Goal: Task Accomplishment & Management: Manage account settings

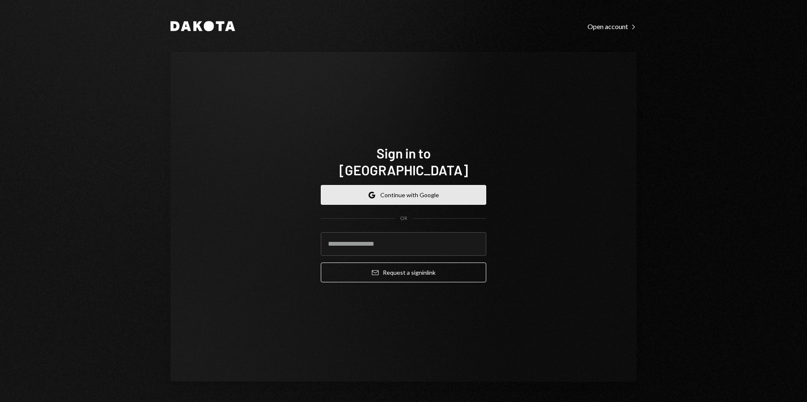
click at [382, 185] on button "Google Continue with Google" at bounding box center [403, 195] width 165 height 20
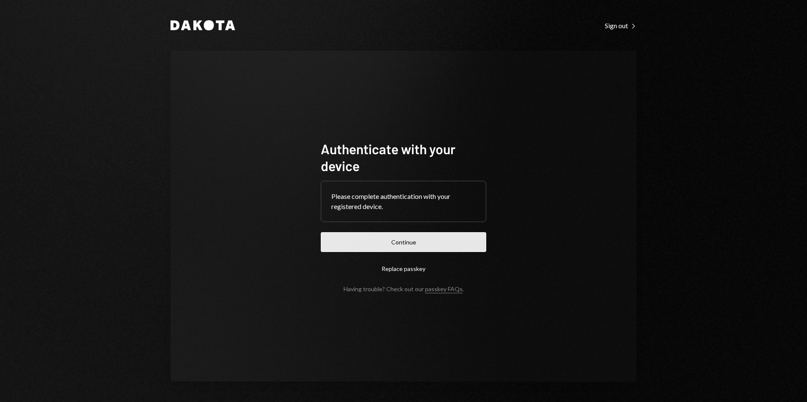
click at [404, 242] on button "Continue" at bounding box center [403, 242] width 165 height 20
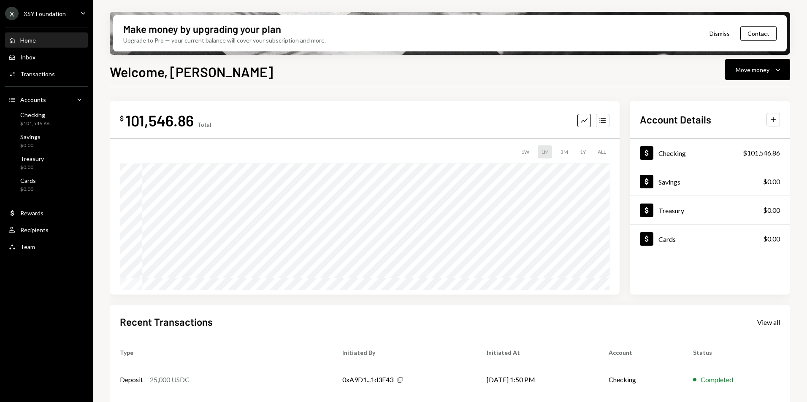
click at [59, 18] on div "X XSY Foundation" at bounding box center [35, 13] width 61 height 13
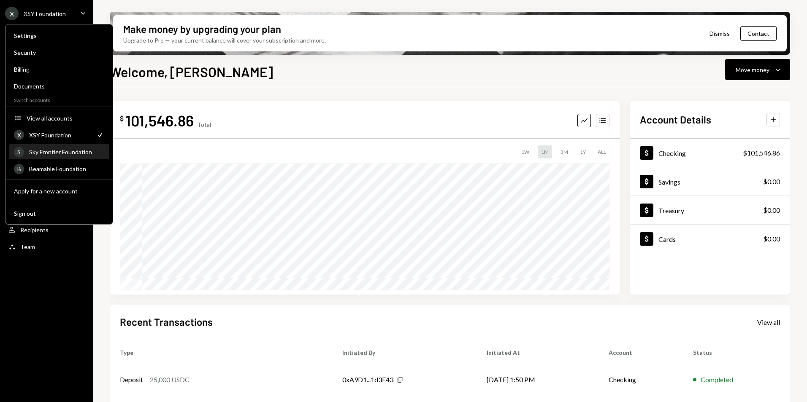
click at [57, 152] on div "Sky Frontier Foundation" at bounding box center [66, 151] width 75 height 7
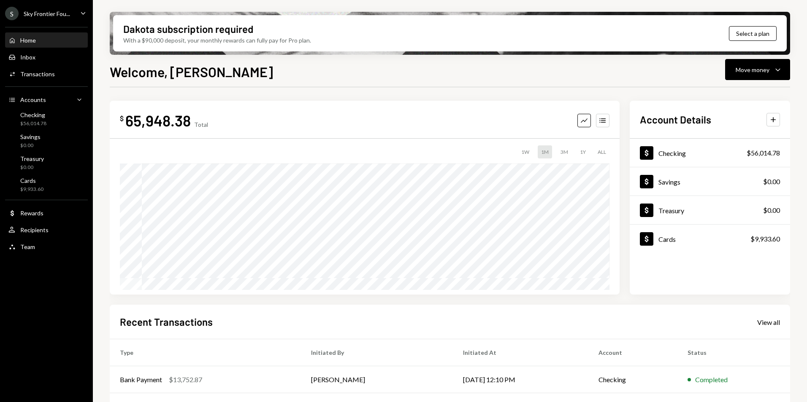
click at [44, 6] on ul "S Sky Frontier Fou... Caret Down Home Home Inbox Inbox Activities Transactions …" at bounding box center [46, 128] width 93 height 256
click at [45, 9] on div "S Sky Frontier Fou..." at bounding box center [37, 13] width 65 height 13
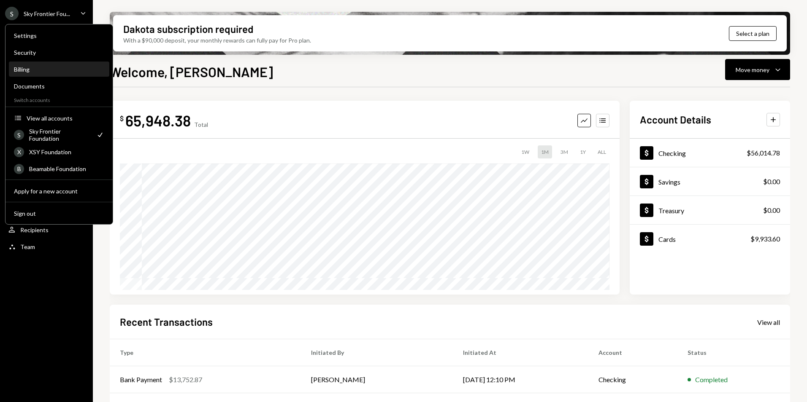
click at [48, 73] on div "Billing" at bounding box center [59, 69] width 90 height 14
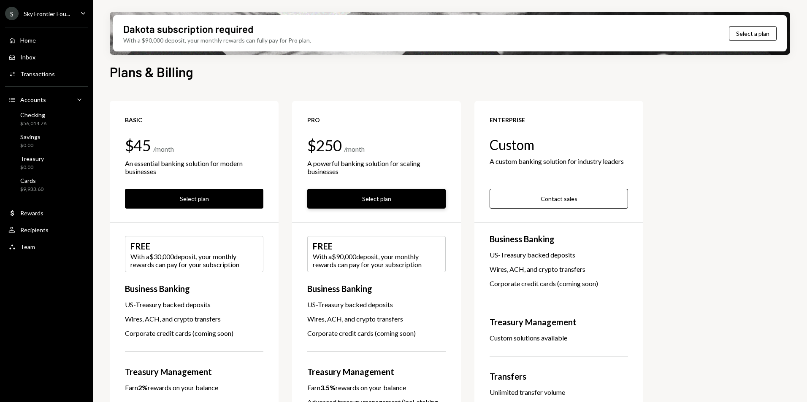
click at [395, 200] on button "Select plan" at bounding box center [376, 199] width 138 height 20
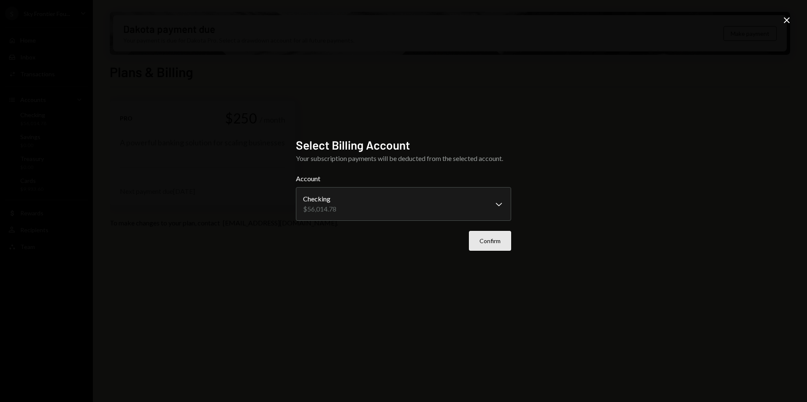
click at [472, 239] on button "Confirm" at bounding box center [490, 241] width 42 height 20
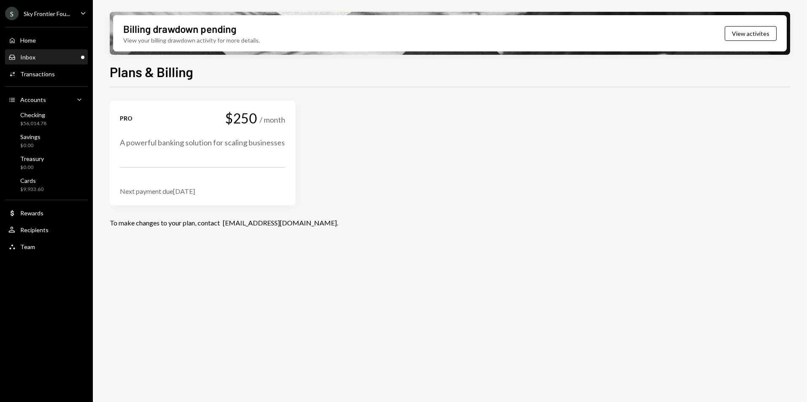
click at [46, 54] on div "Inbox Inbox" at bounding box center [46, 58] width 76 height 8
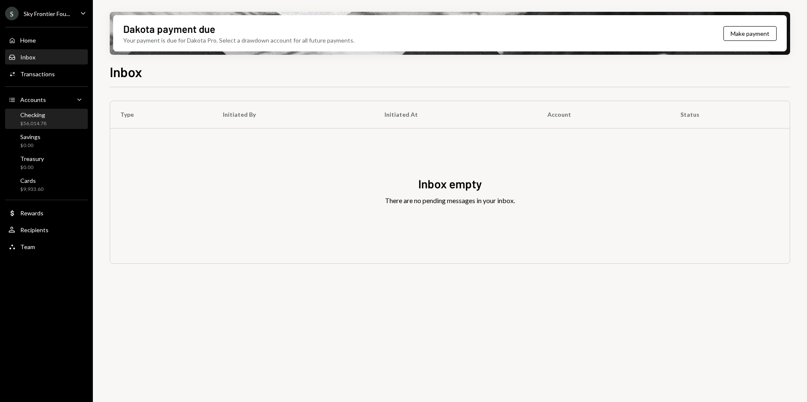
click at [50, 121] on div "Checking $56,014.78" at bounding box center [46, 119] width 76 height 16
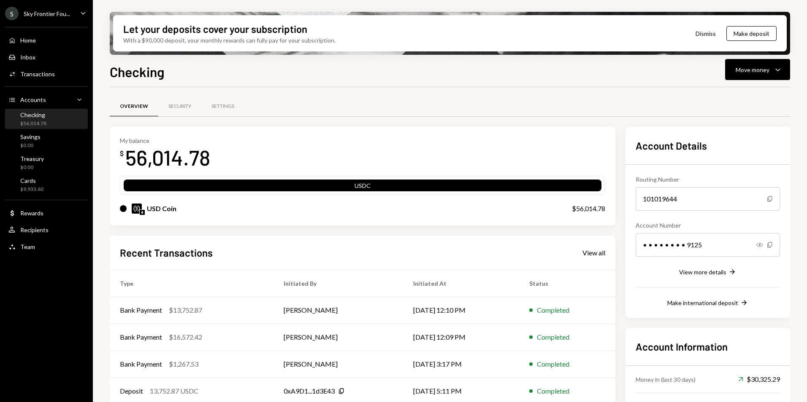
click at [57, 18] on div "S Sky Frontier Fou..." at bounding box center [37, 13] width 65 height 13
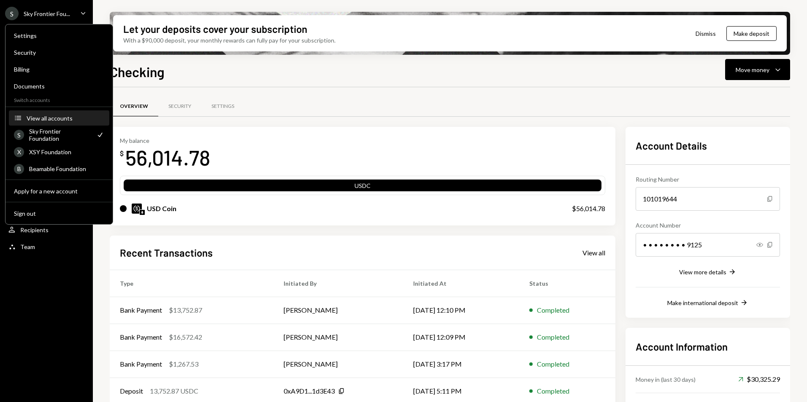
click at [59, 118] on div "View all accounts" at bounding box center [66, 118] width 78 height 7
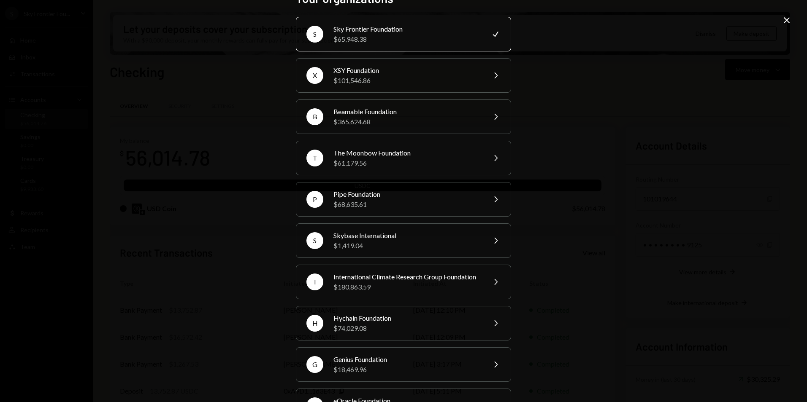
scroll to position [42, 0]
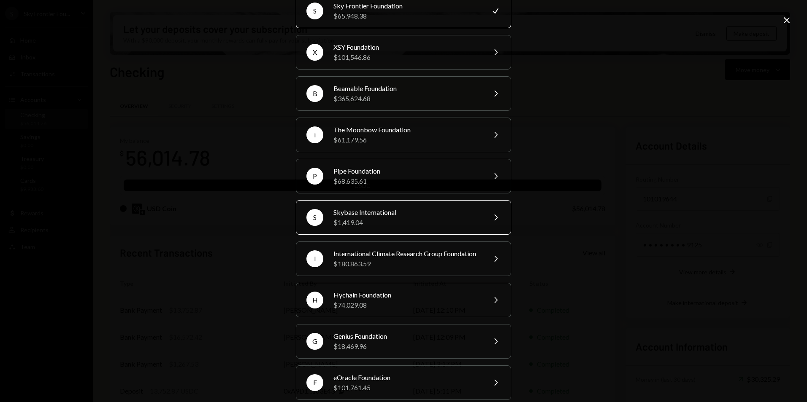
click at [371, 213] on div "Skybase International" at bounding box center [406, 213] width 147 height 10
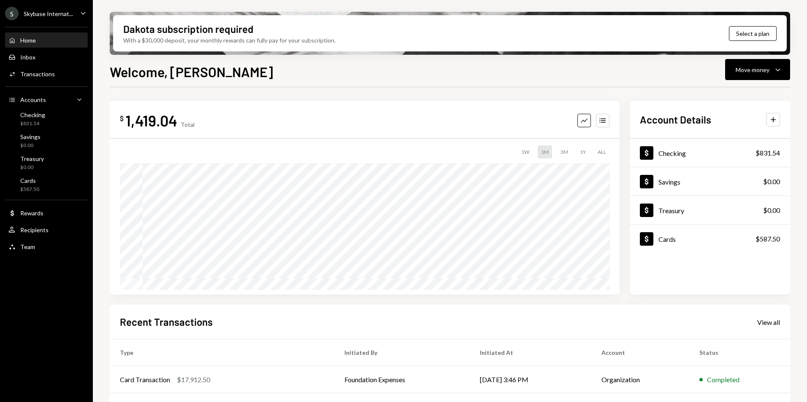
click at [49, 13] on div "Skybase Internat..." at bounding box center [48, 13] width 49 height 7
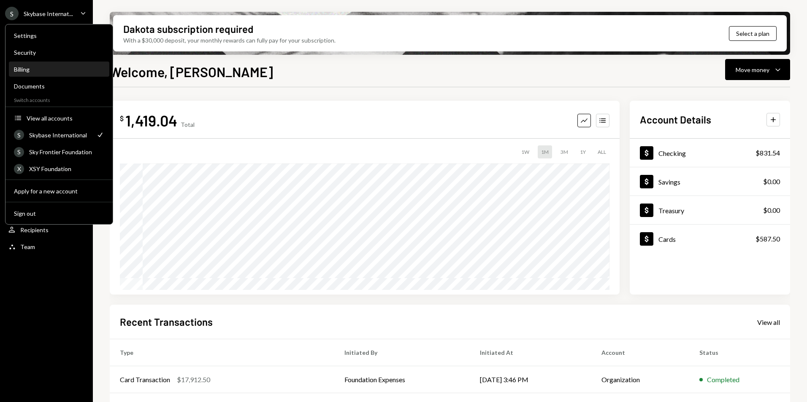
click at [58, 71] on div "Billing" at bounding box center [59, 69] width 90 height 7
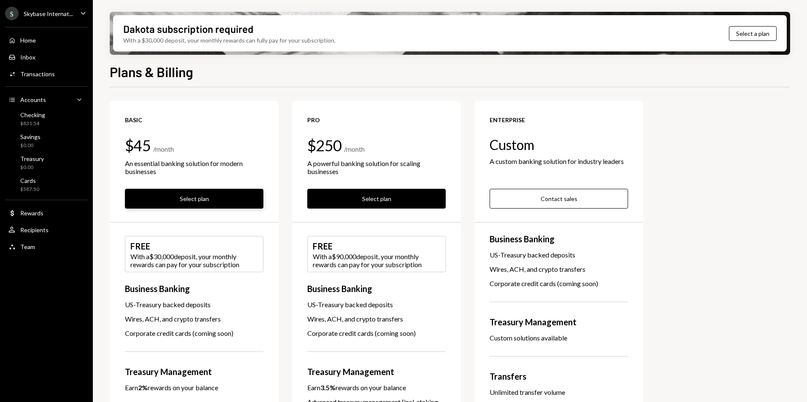
click at [204, 193] on button "Select plan" at bounding box center [194, 199] width 138 height 20
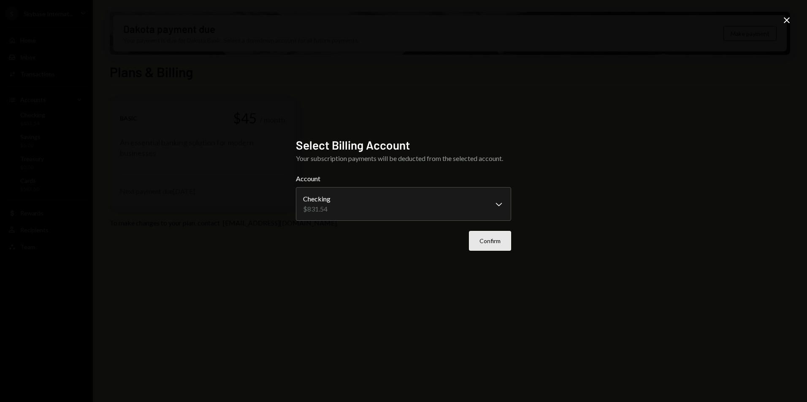
click at [488, 241] on button "Confirm" at bounding box center [490, 241] width 42 height 20
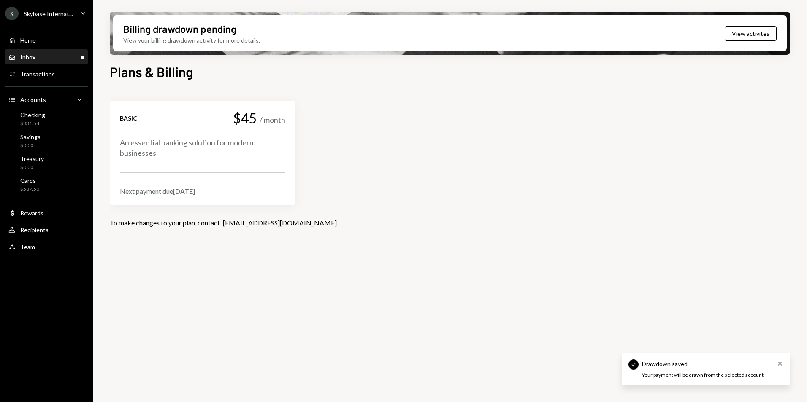
click at [46, 52] on div "Inbox Inbox" at bounding box center [46, 57] width 76 height 14
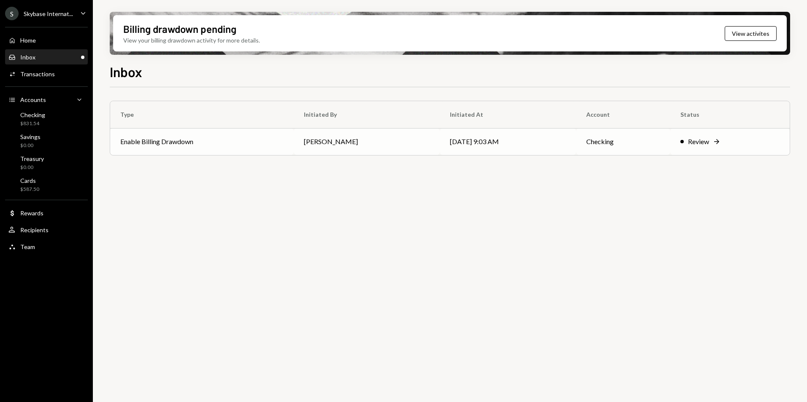
click at [178, 147] on td "Enable Billing Drawdown" at bounding box center [201, 141] width 183 height 27
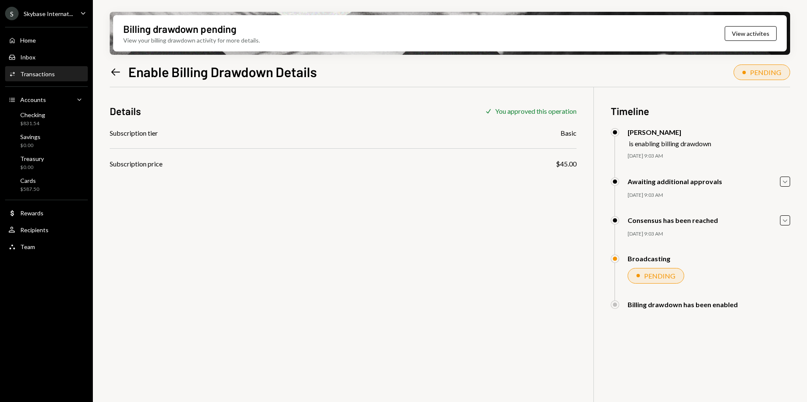
click at [63, 10] on div "Skybase Internat..." at bounding box center [48, 13] width 49 height 7
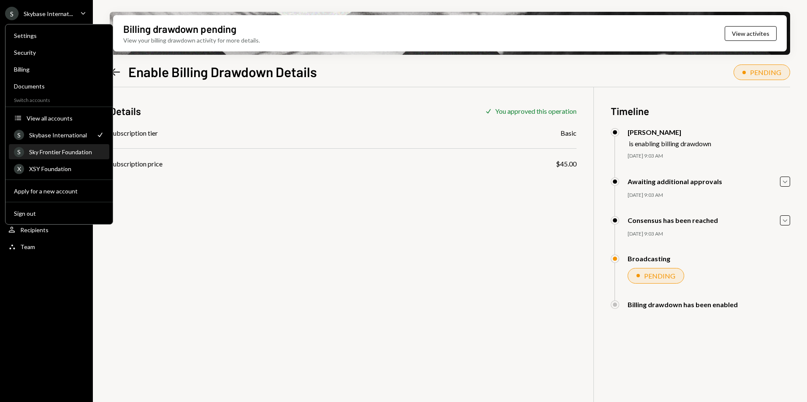
click at [68, 155] on div "Sky Frontier Foundation" at bounding box center [66, 151] width 75 height 7
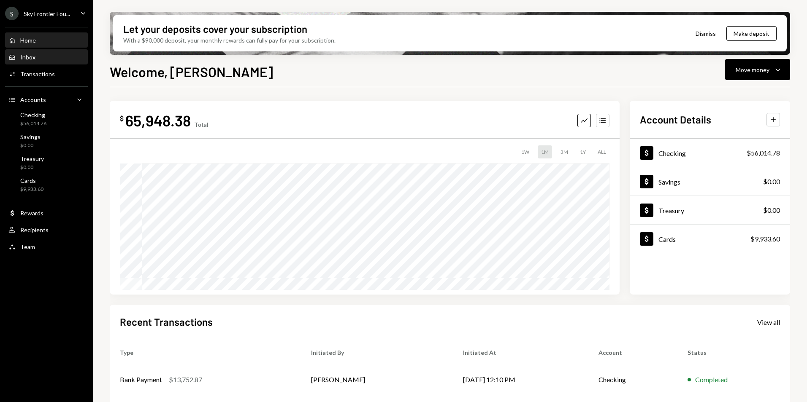
click at [52, 52] on div "Inbox Inbox" at bounding box center [46, 57] width 76 height 14
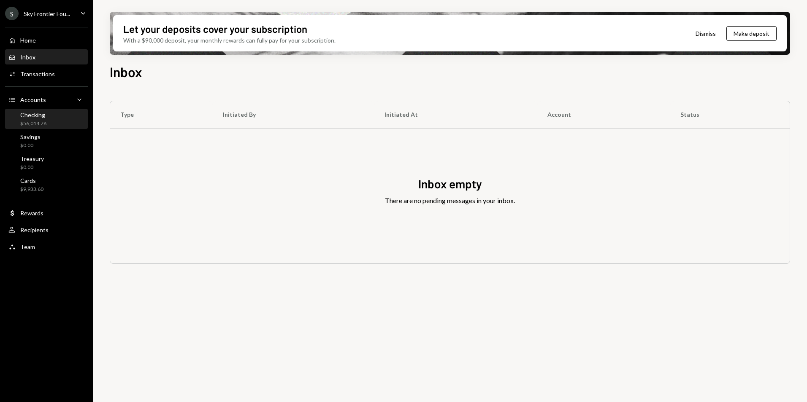
click at [47, 118] on div "Checking $56,014.78" at bounding box center [46, 119] width 76 height 16
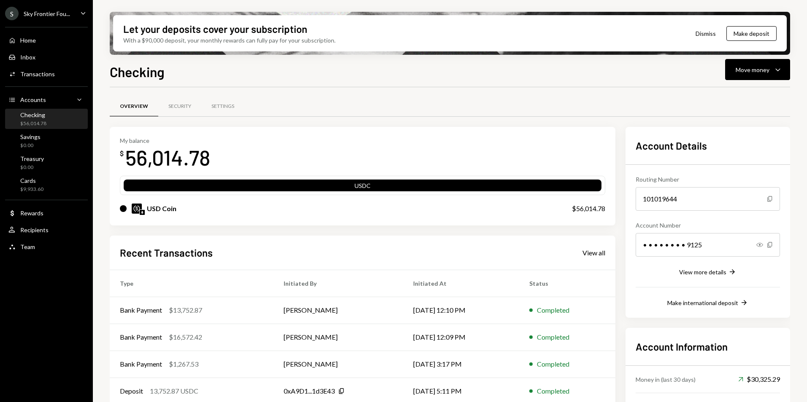
click at [73, 16] on div "S Sky Frontier Fou... Caret Down" at bounding box center [46, 13] width 93 height 13
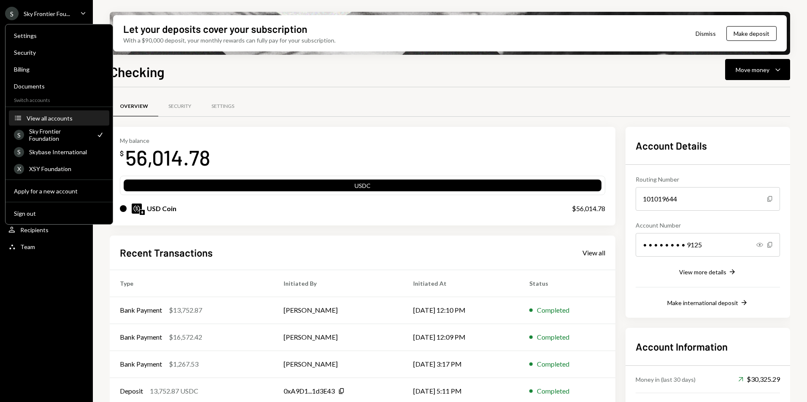
click at [60, 124] on button "Accounts View all accounts" at bounding box center [59, 118] width 100 height 15
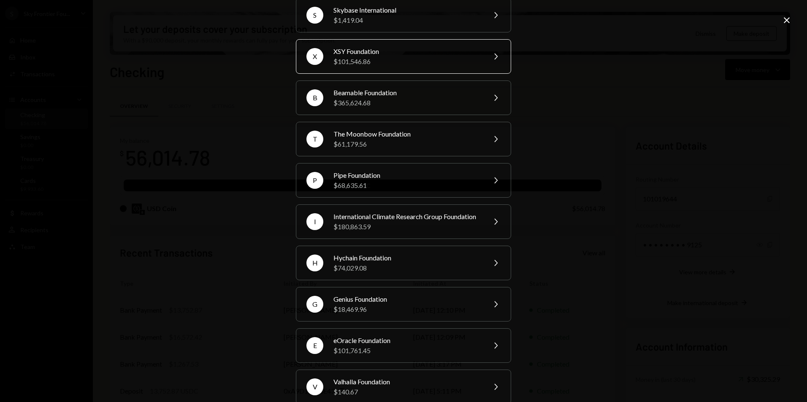
scroll to position [127, 0]
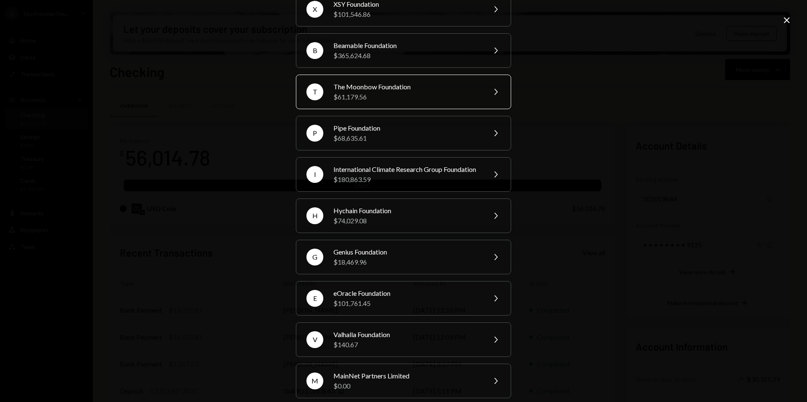
click at [377, 91] on div "The Moonbow Foundation" at bounding box center [406, 87] width 147 height 10
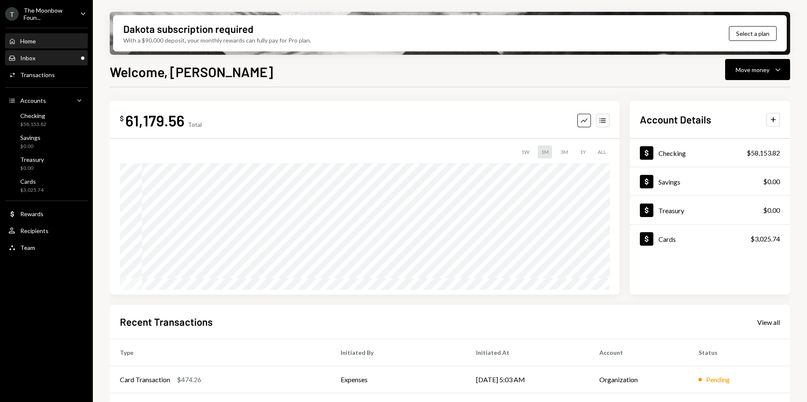
click at [49, 62] on div "Inbox Inbox" at bounding box center [46, 58] width 76 height 8
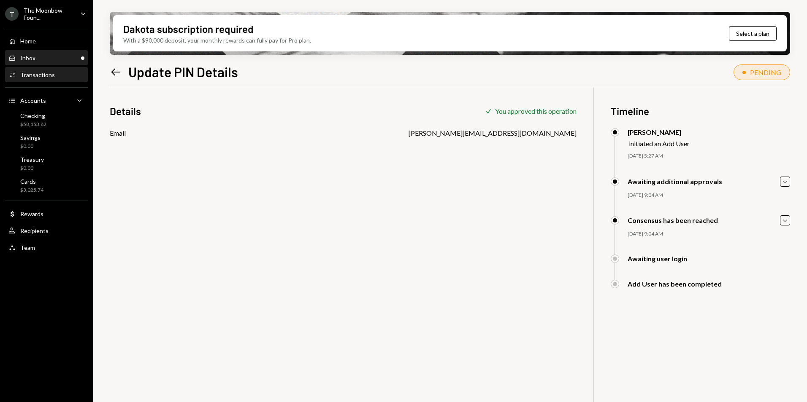
click at [73, 56] on div "Inbox Inbox" at bounding box center [46, 58] width 76 height 8
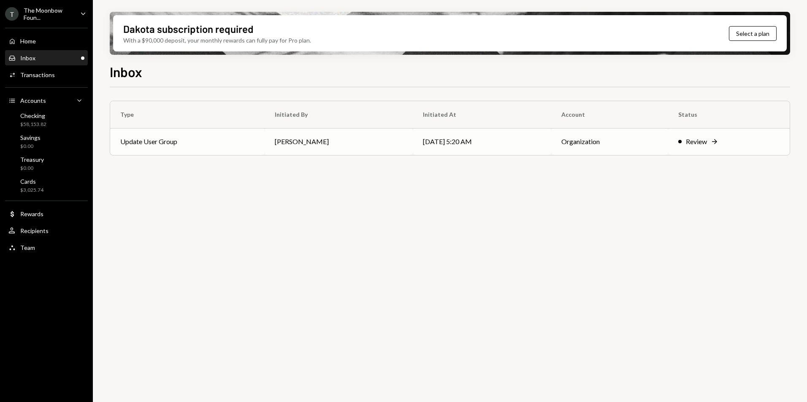
click at [456, 143] on td "09/02/25 5:20 AM" at bounding box center [482, 141] width 138 height 27
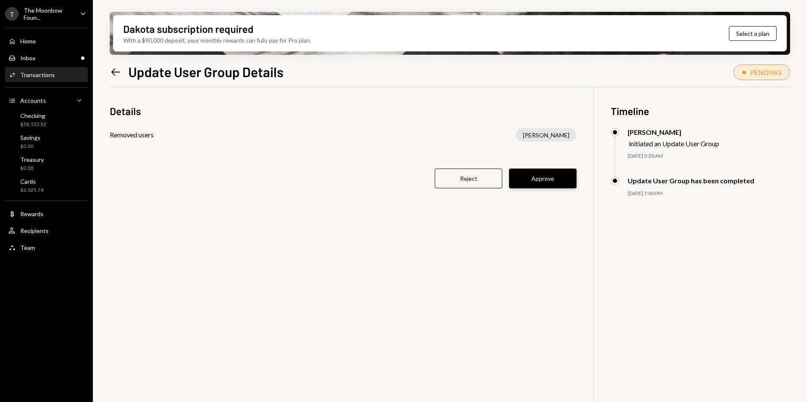
click at [534, 178] on button "Approve" at bounding box center [542, 179] width 67 height 20
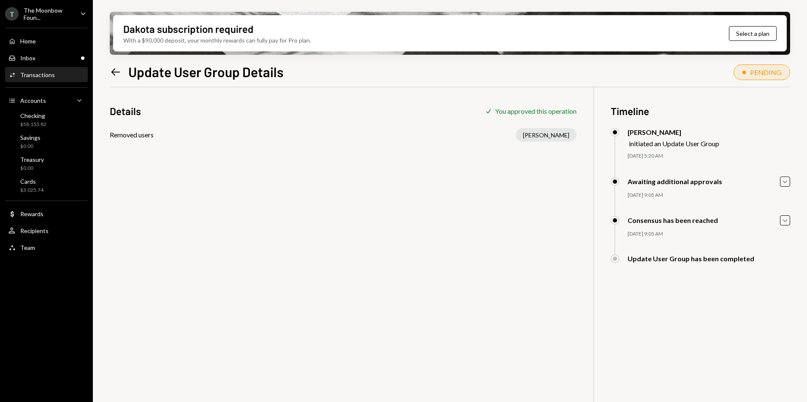
click at [60, 11] on div "The Moonbow Foun..." at bounding box center [49, 14] width 50 height 14
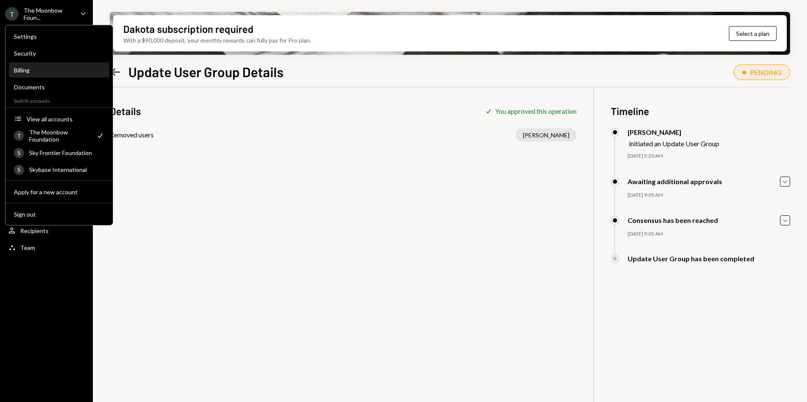
click at [59, 71] on div "Billing" at bounding box center [59, 70] width 90 height 7
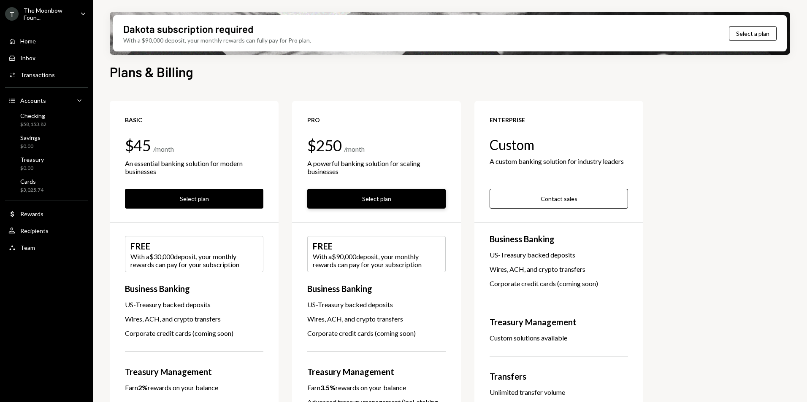
click at [367, 199] on button "Select plan" at bounding box center [376, 199] width 138 height 20
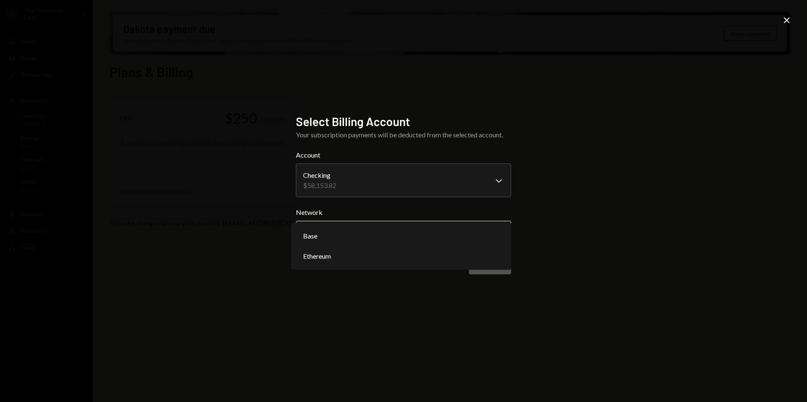
click at [468, 240] on body "**********" at bounding box center [403, 201] width 807 height 402
click at [449, 242] on body "**********" at bounding box center [403, 201] width 807 height 402
select select "**********"
click at [497, 264] on button "Confirm" at bounding box center [490, 265] width 42 height 20
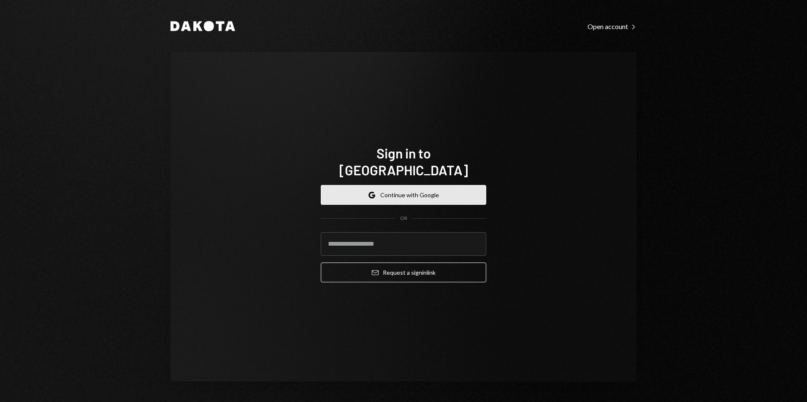
click at [416, 190] on button "Google Continue with Google" at bounding box center [403, 195] width 165 height 20
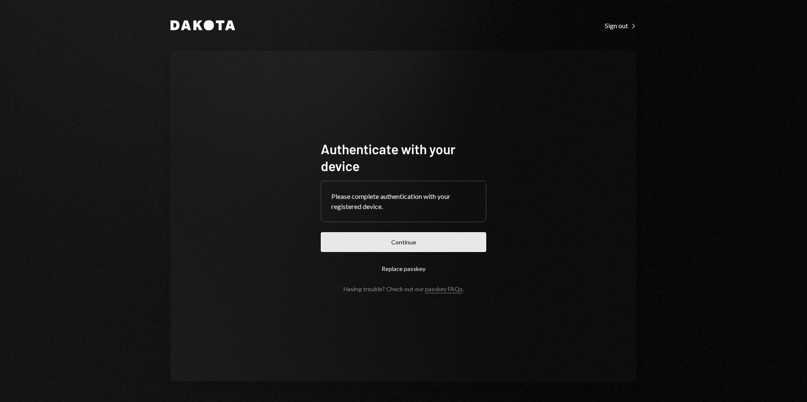
click at [397, 249] on button "Continue" at bounding box center [403, 242] width 165 height 20
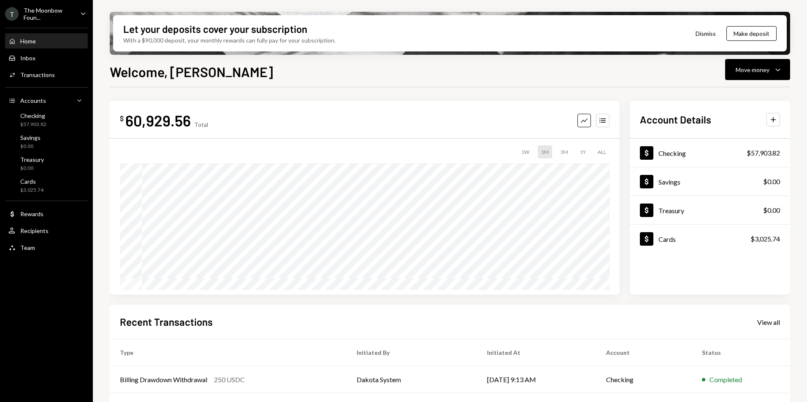
click at [77, 9] on div "T The Moonbow Foun... Caret Down" at bounding box center [46, 14] width 93 height 14
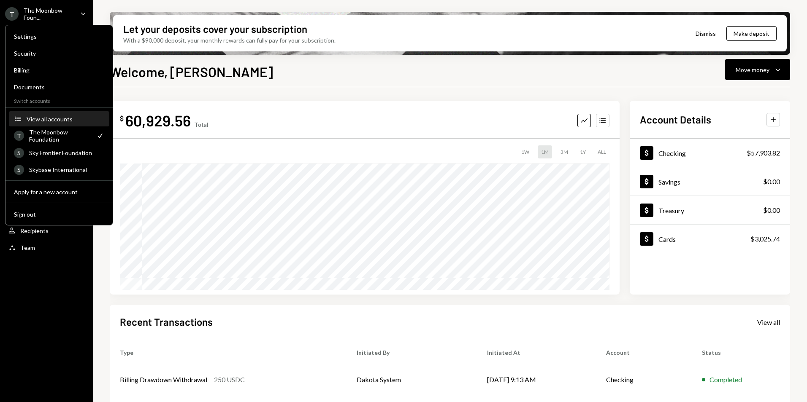
click at [54, 116] on div "View all accounts" at bounding box center [66, 119] width 78 height 7
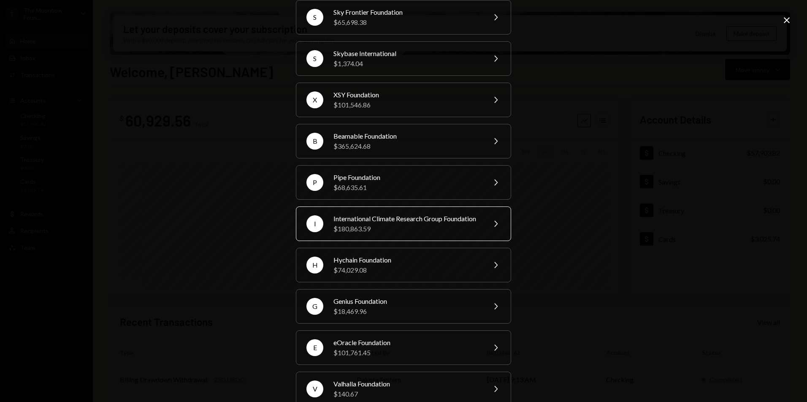
scroll to position [127, 0]
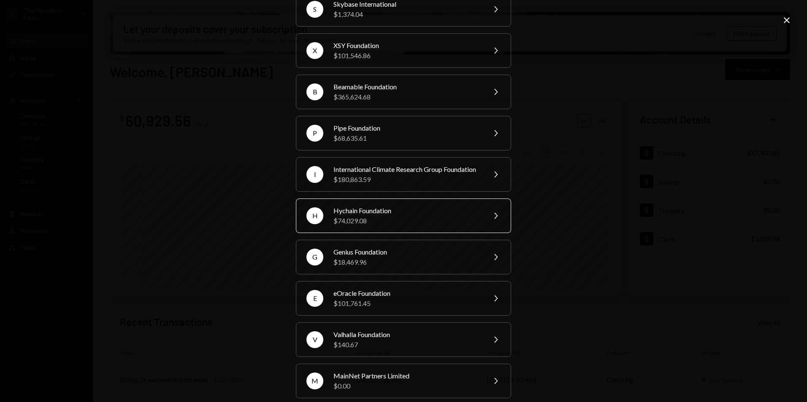
click at [402, 226] on div "$74,029.08" at bounding box center [406, 221] width 147 height 10
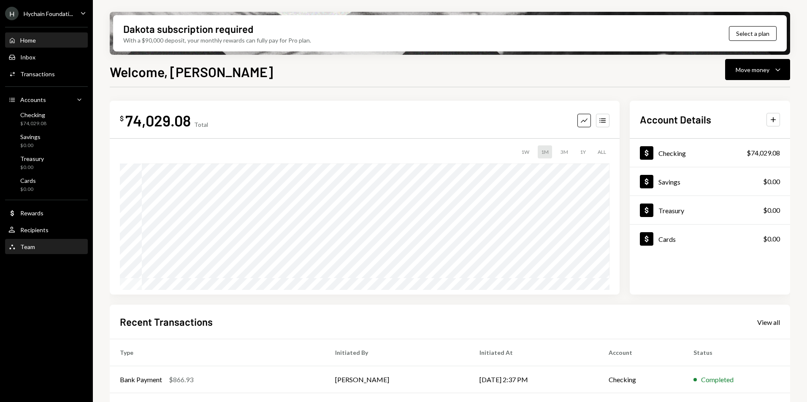
click at [46, 248] on div "Team Team" at bounding box center [46, 247] width 76 height 8
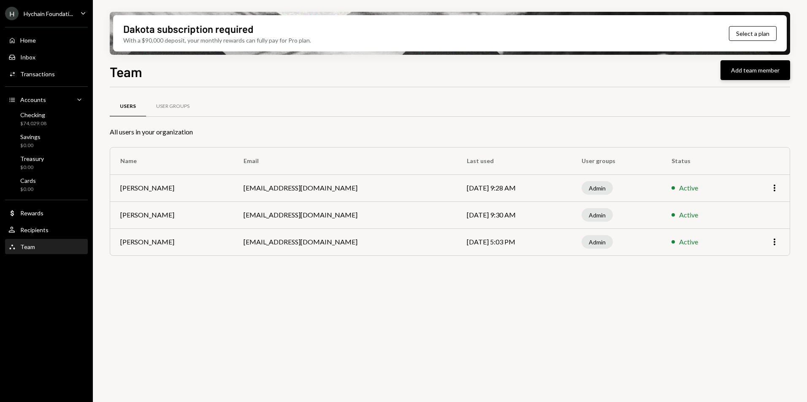
click at [744, 70] on button "Add team member" at bounding box center [755, 70] width 70 height 20
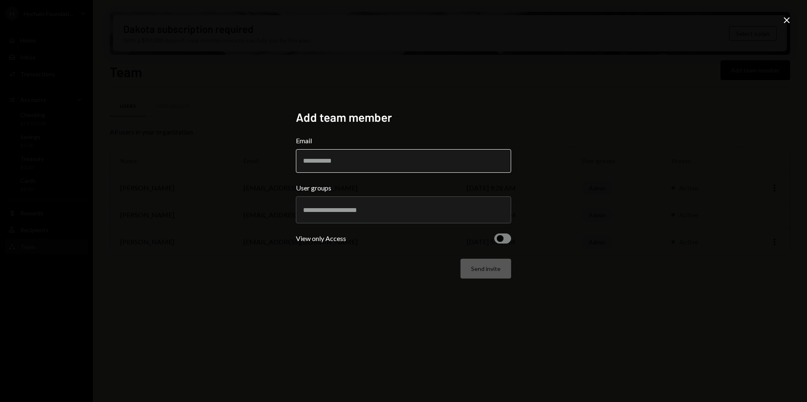
click at [330, 171] on input "Email" at bounding box center [403, 161] width 215 height 24
paste input "**********"
type input "**********"
click at [341, 208] on input "text" at bounding box center [403, 210] width 201 height 8
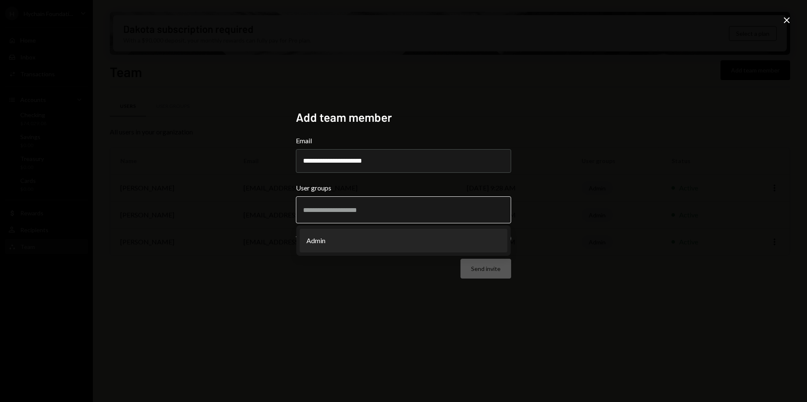
click at [338, 249] on li "Admin" at bounding box center [403, 241] width 208 height 24
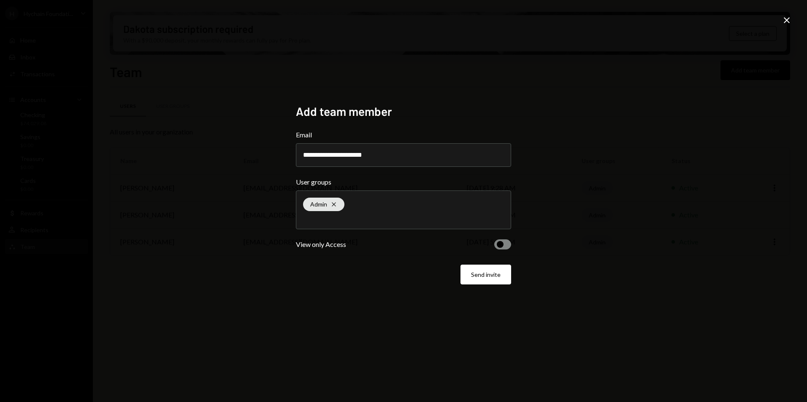
click at [458, 273] on div "Send invite" at bounding box center [403, 275] width 215 height 20
click at [495, 274] on button "Send invite" at bounding box center [485, 275] width 51 height 20
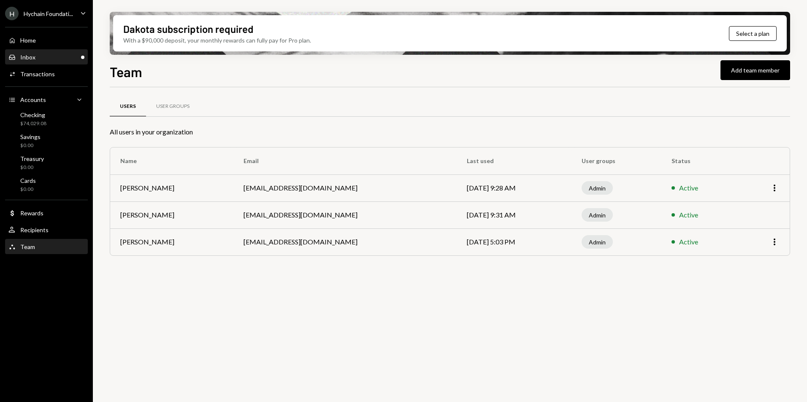
click at [42, 55] on div "Inbox Inbox" at bounding box center [46, 58] width 76 height 8
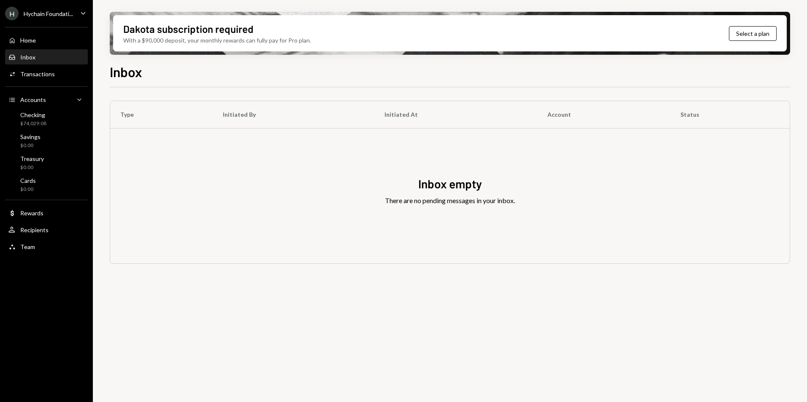
click at [42, 20] on div "H Hychain Foundati..." at bounding box center [39, 13] width 68 height 13
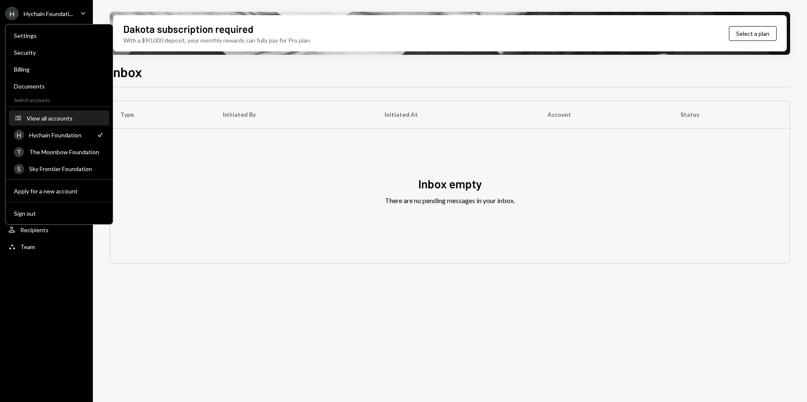
click at [57, 121] on div "View all accounts" at bounding box center [66, 118] width 78 height 7
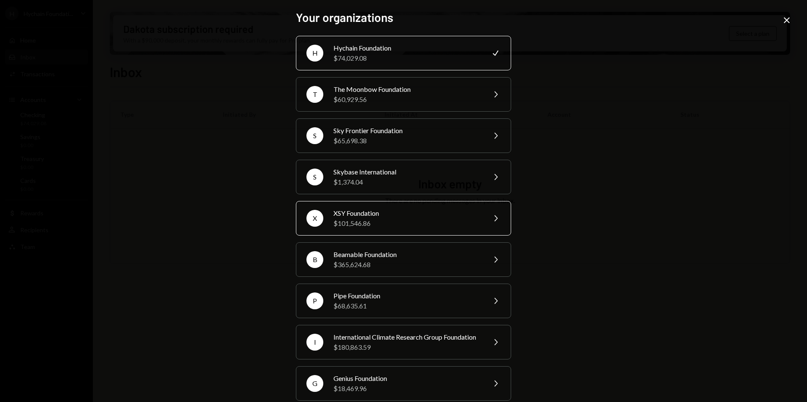
click at [382, 211] on div "XSY Foundation" at bounding box center [406, 213] width 147 height 10
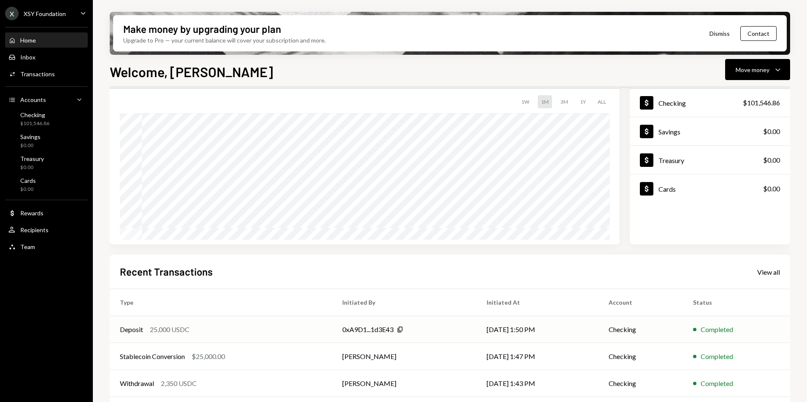
scroll to position [106, 0]
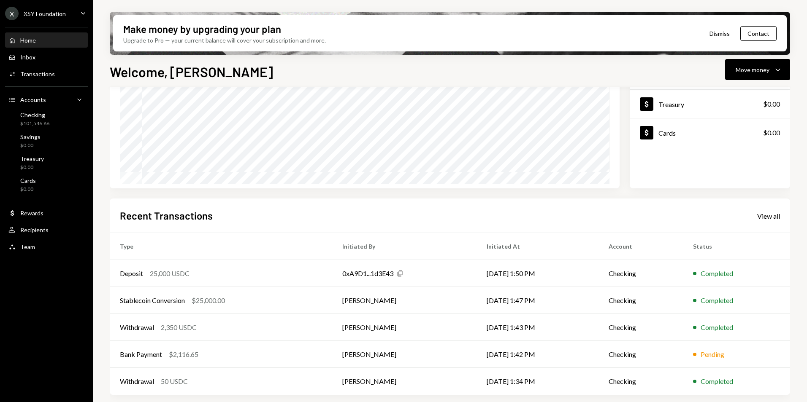
click at [768, 209] on div "Recent Transactions View all" at bounding box center [450, 216] width 660 height 14
click at [768, 213] on div "View all" at bounding box center [768, 216] width 23 height 8
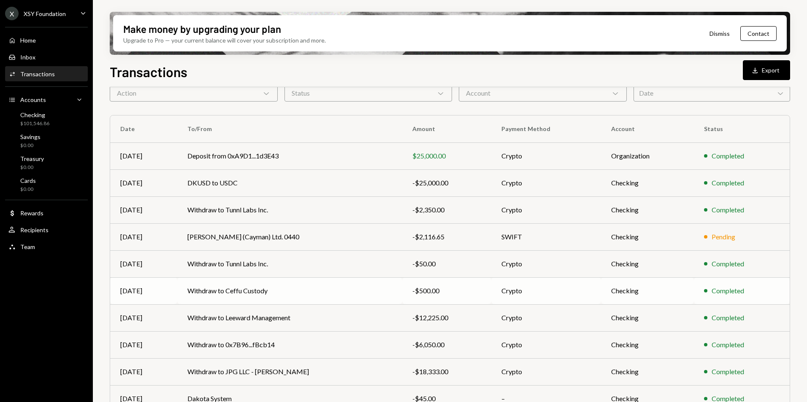
scroll to position [78, 0]
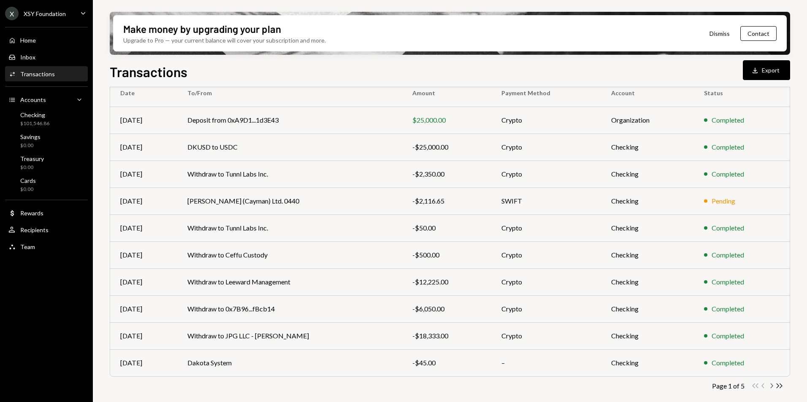
click at [770, 386] on icon "Chevron Right" at bounding box center [771, 386] width 8 height 8
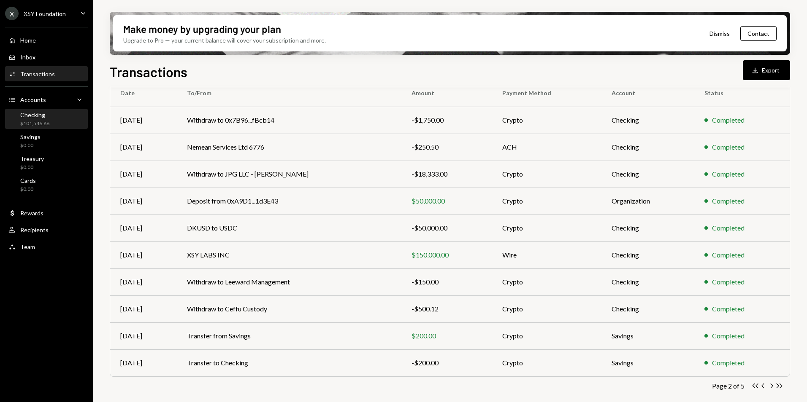
click at [55, 124] on div "Checking $101,546.86" at bounding box center [46, 119] width 76 height 16
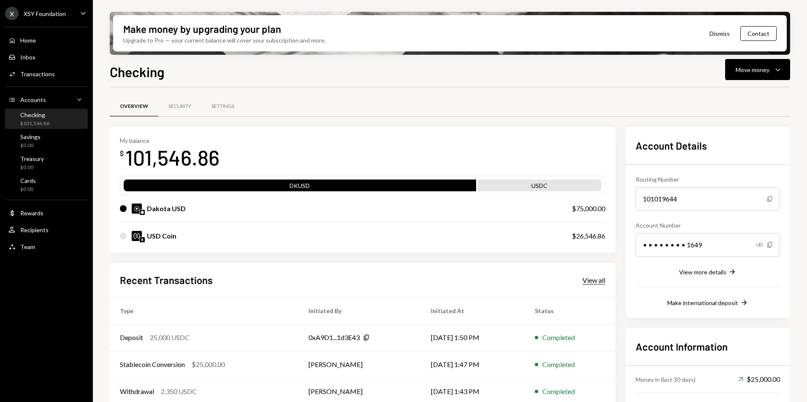
click at [588, 279] on div "View all" at bounding box center [593, 280] width 23 height 8
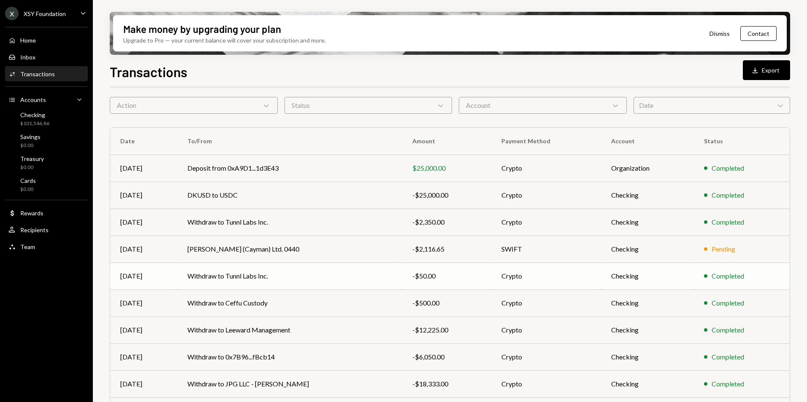
scroll to position [42, 0]
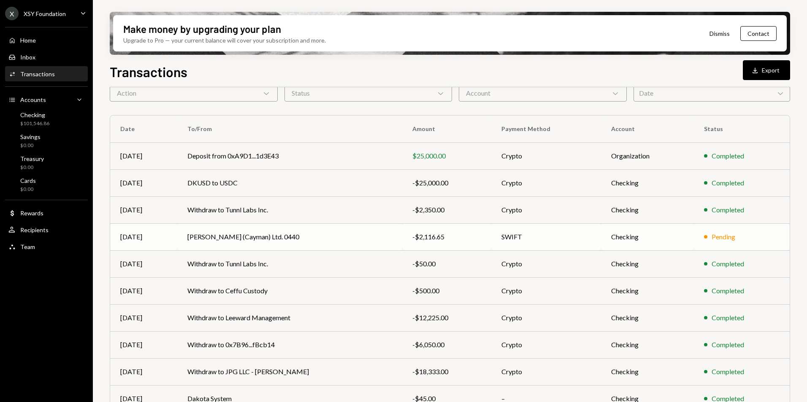
click at [304, 235] on td "Appleby (Cayman) Ltd. 0440" at bounding box center [289, 237] width 225 height 27
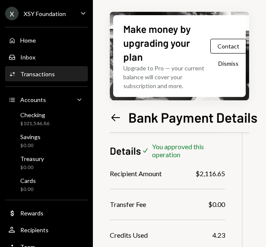
scroll to position [72, 0]
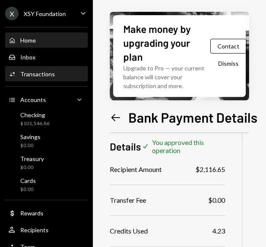
click at [36, 44] on div "Home Home" at bounding box center [46, 40] width 76 height 14
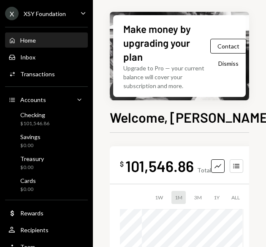
click at [66, 11] on div "X XSY Foundation Caret Down" at bounding box center [46, 13] width 93 height 13
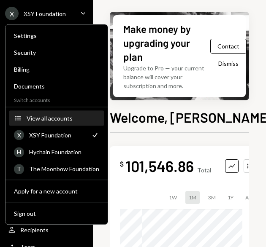
click at [57, 116] on div "View all accounts" at bounding box center [63, 118] width 73 height 7
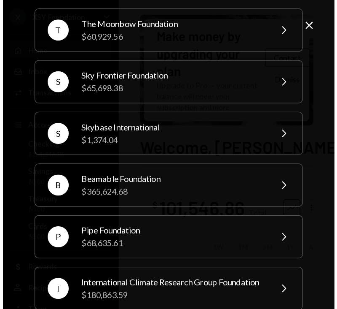
scroll to position [105, 0]
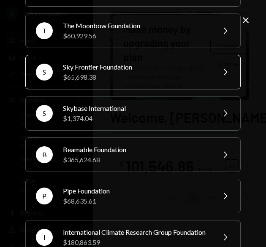
click at [124, 84] on div "S Sky Frontier Foundation $65,698.38 Chevron Right" at bounding box center [132, 72] width 215 height 35
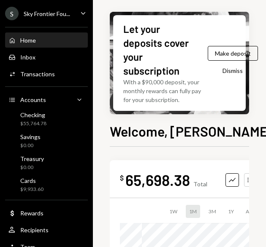
click at [221, 67] on button "Dismiss" at bounding box center [232, 71] width 41 height 20
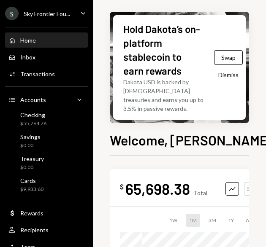
click at [231, 70] on button "Dismiss" at bounding box center [228, 75] width 41 height 20
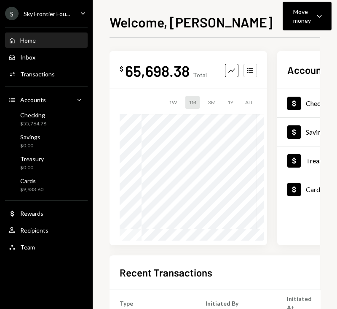
drag, startPoint x: 243, startPoint y: 0, endPoint x: 97, endPoint y: 36, distance: 150.2
click at [97, 36] on div "Welcome, Chris Move money Caret Down $ 65,698.38 Total Graph Accounts 1W 1M 3M …" at bounding box center [215, 154] width 245 height 309
click at [217, 99] on div "3M" at bounding box center [212, 102] width 14 height 13
click at [202, 108] on div "1W 1M 3M 1Y ALL" at bounding box center [189, 168] width 138 height 145
click at [181, 103] on div "1W" at bounding box center [173, 102] width 15 height 13
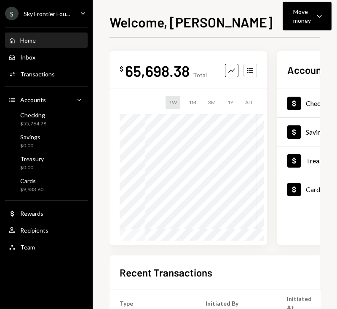
click at [200, 104] on div "1M" at bounding box center [193, 102] width 14 height 13
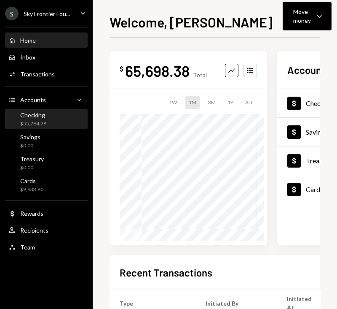
click at [53, 121] on div "Checking $55,764.78" at bounding box center [46, 119] width 76 height 16
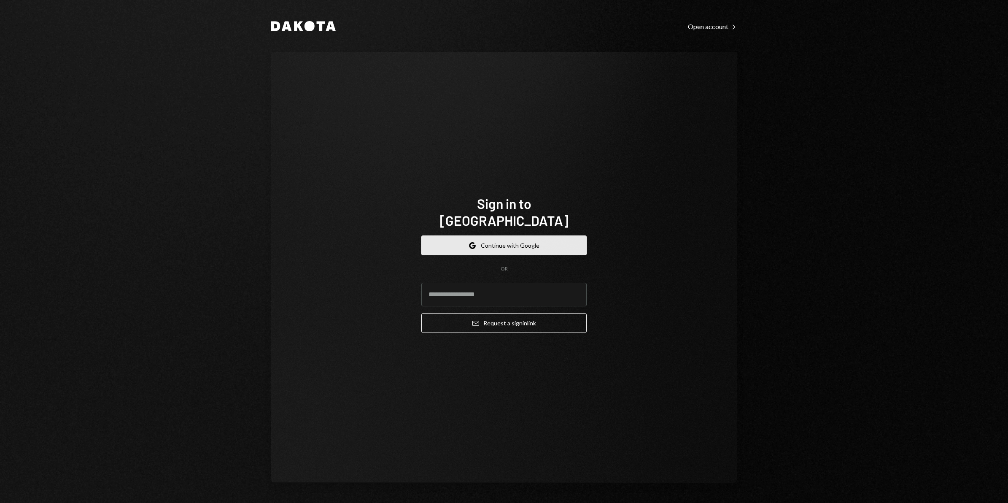
click at [337, 240] on button "Google Continue with Google" at bounding box center [503, 245] width 165 height 20
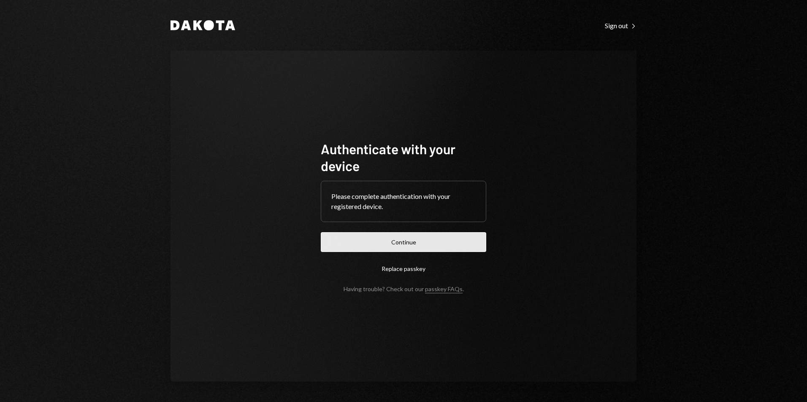
click at [407, 246] on button "Continue" at bounding box center [403, 242] width 165 height 20
